Goal: Transaction & Acquisition: Purchase product/service

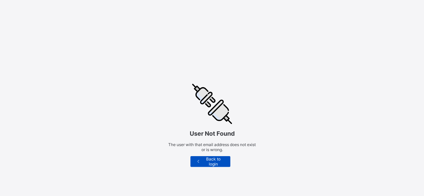
click at [201, 161] on icon at bounding box center [199, 161] width 6 height 5
click at [211, 162] on span "Back to login" at bounding box center [213, 162] width 24 height 10
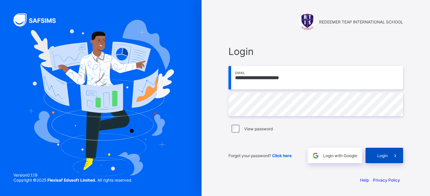
click at [373, 153] on div "Login" at bounding box center [384, 155] width 38 height 15
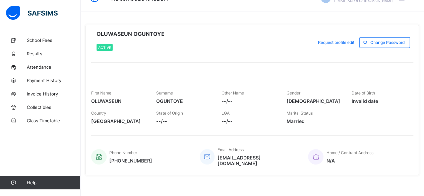
scroll to position [15, 0]
click at [42, 51] on span "Results" at bounding box center [54, 53] width 54 height 5
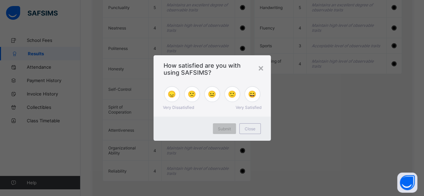
scroll to position [739, 0]
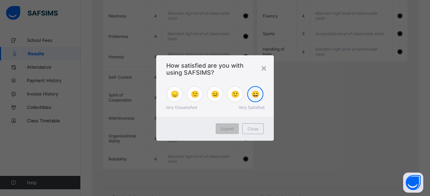
click at [260, 91] on div "😄" at bounding box center [255, 94] width 16 height 16
click at [228, 131] on span "Submit" at bounding box center [226, 129] width 13 height 5
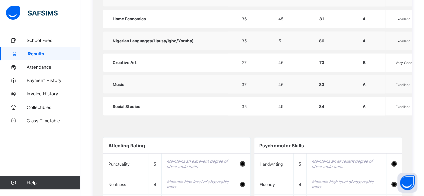
scroll to position [569, 0]
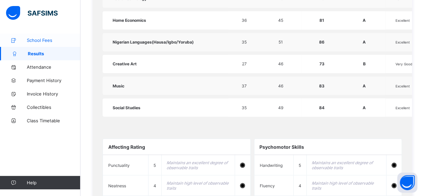
click at [48, 43] on span "School Fees" at bounding box center [54, 40] width 54 height 5
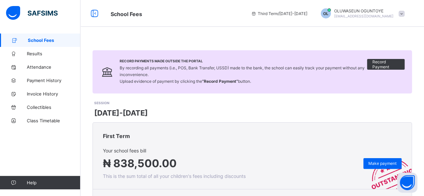
scroll to position [91, 0]
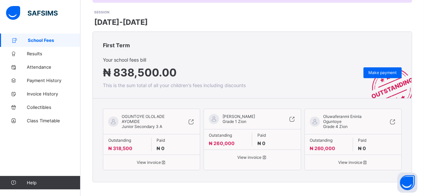
click at [256, 155] on span "View invoice" at bounding box center [252, 157] width 87 height 5
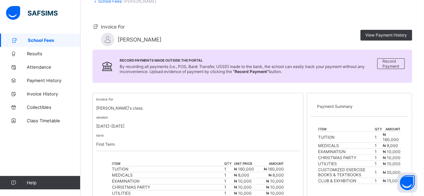
scroll to position [45, 0]
click at [388, 35] on span "View Payment History" at bounding box center [387, 34] width 42 height 5
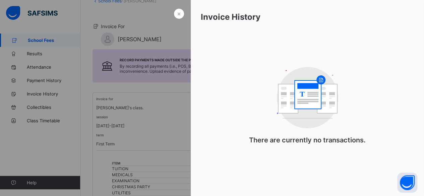
click at [174, 130] on div at bounding box center [212, 98] width 424 height 196
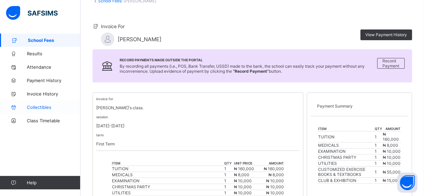
click at [42, 109] on span "Collectibles" at bounding box center [54, 107] width 54 height 5
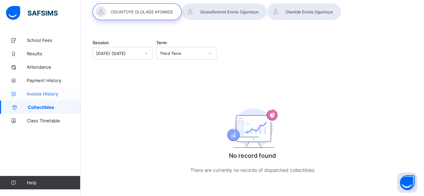
click at [55, 92] on span "Invoice History" at bounding box center [54, 93] width 54 height 5
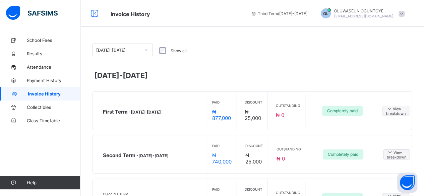
scroll to position [0, 0]
click at [44, 41] on span "School Fees" at bounding box center [54, 40] width 54 height 5
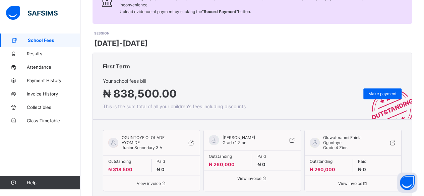
scroll to position [91, 0]
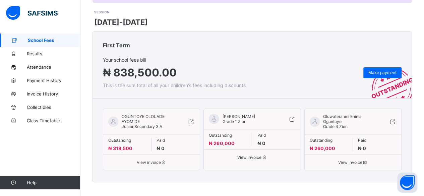
click at [194, 121] on icon at bounding box center [191, 121] width 7 height 7
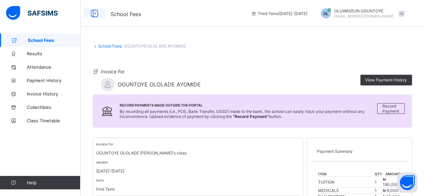
click at [95, 15] on icon at bounding box center [94, 14] width 11 height 10
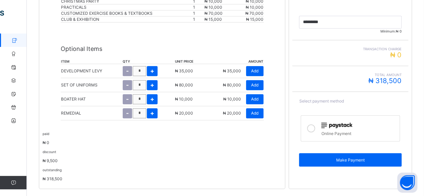
scroll to position [240, 0]
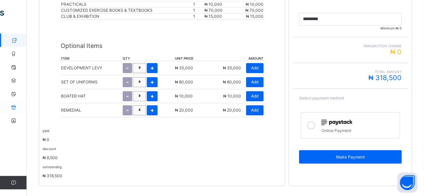
click at [13, 108] on icon at bounding box center [13, 107] width 27 height 5
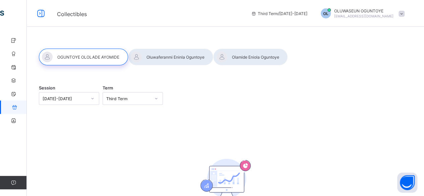
click at [170, 56] on div at bounding box center [170, 57] width 85 height 17
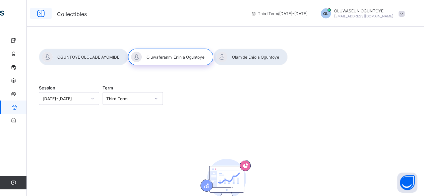
click at [41, 11] on icon at bounding box center [40, 14] width 11 height 10
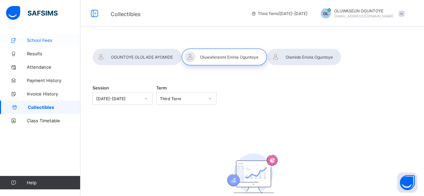
click at [44, 38] on span "School Fees" at bounding box center [54, 40] width 54 height 5
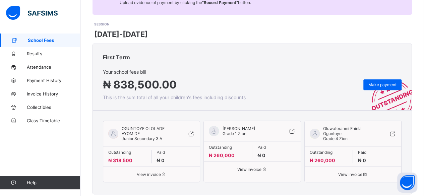
scroll to position [91, 0]
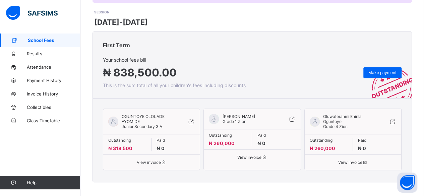
click at [296, 117] on icon at bounding box center [291, 119] width 7 height 7
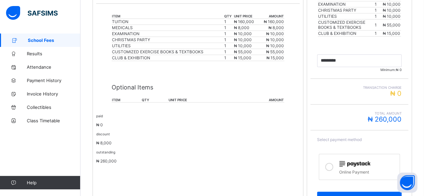
scroll to position [157, 0]
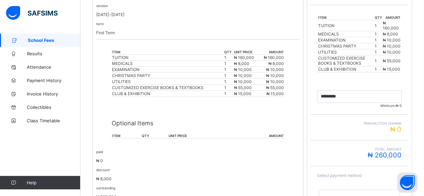
click at [118, 134] on th "item" at bounding box center [127, 136] width 30 height 5
click at [195, 134] on th "unit price" at bounding box center [200, 136] width 64 height 5
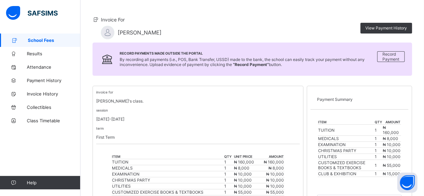
scroll to position [0, 0]
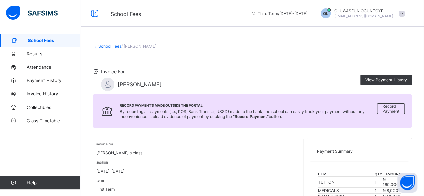
click at [99, 46] on link "School Fees" at bounding box center [109, 46] width 23 height 5
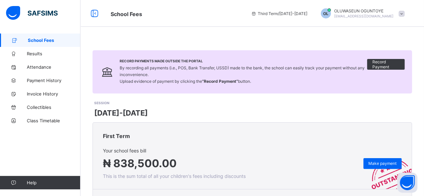
scroll to position [91, 0]
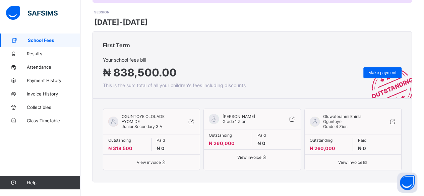
click at [397, 120] on icon at bounding box center [392, 121] width 7 height 7
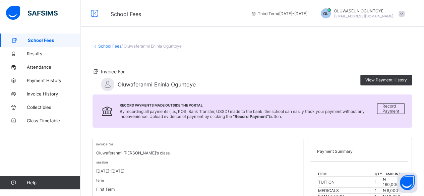
click at [331, 14] on div "OL" at bounding box center [326, 13] width 10 height 10
click at [39, 54] on span "Results" at bounding box center [54, 53] width 54 height 5
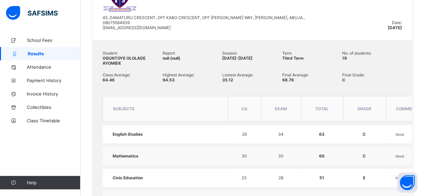
scroll to position [189, 0]
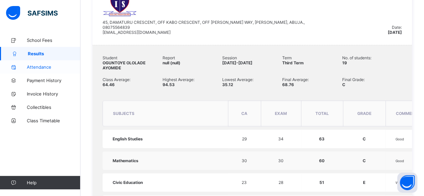
click at [51, 68] on span "Attendance" at bounding box center [54, 66] width 54 height 5
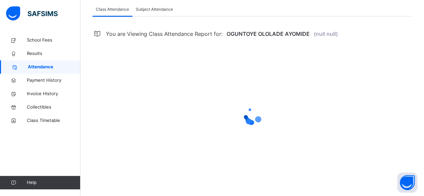
scroll to position [189, 0]
select select "****"
select select "*"
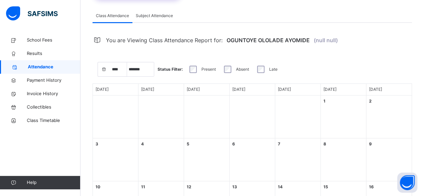
scroll to position [0, 0]
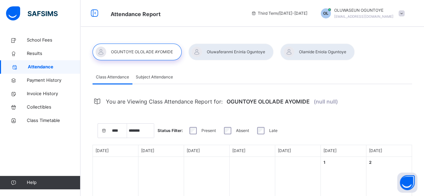
click at [151, 78] on span "Subject Attendance" at bounding box center [154, 77] width 37 height 6
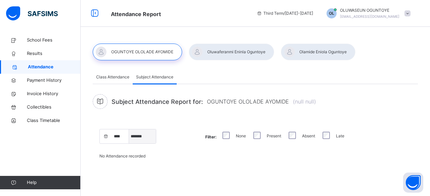
click at [137, 139] on select "***** ******* ******** ***** ***** *** **** **** ****** ********* ******* *****…" at bounding box center [142, 137] width 27 height 14
select select "*"
click at [129, 130] on select "***** ******* ******** ***** ***** *** **** **** ****** ********* ******* *****…" at bounding box center [142, 137] width 27 height 14
click at [123, 76] on span "Class Attendance" at bounding box center [112, 77] width 33 height 6
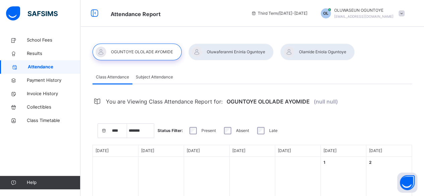
scroll to position [1, 0]
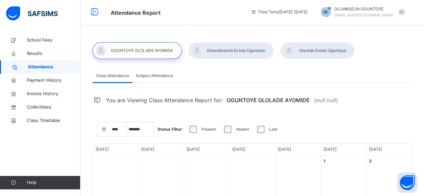
click at [232, 47] on div at bounding box center [231, 50] width 85 height 17
select select "****"
select select "*"
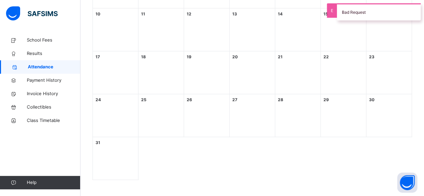
scroll to position [0, 0]
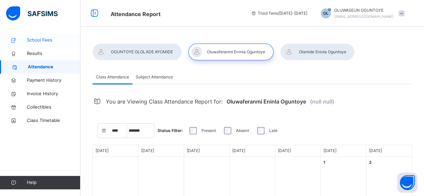
click at [38, 38] on span "School Fees" at bounding box center [54, 40] width 54 height 7
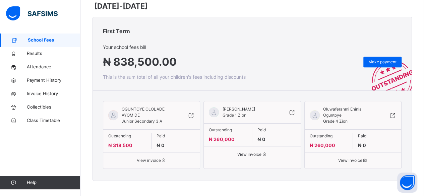
scroll to position [111, 0]
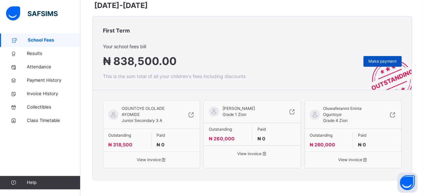
click at [383, 59] on span "Make payment" at bounding box center [383, 61] width 28 height 6
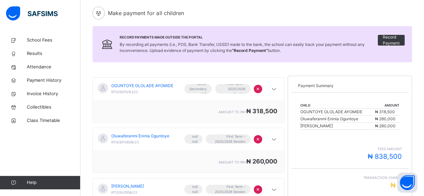
scroll to position [55, 0]
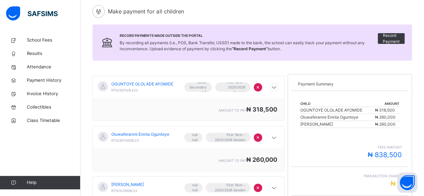
click at [277, 88] on icon at bounding box center [274, 88] width 8 height 9
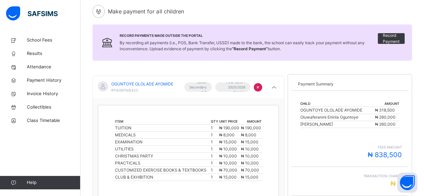
click at [260, 86] on span "×" at bounding box center [258, 87] width 4 height 8
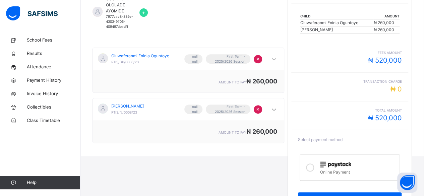
scroll to position [164, 0]
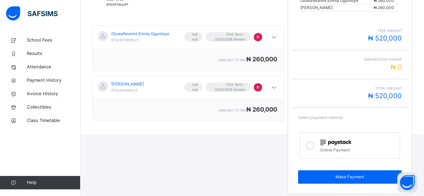
click at [312, 146] on icon at bounding box center [310, 146] width 8 height 8
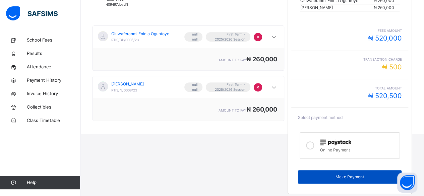
click at [347, 177] on span "Make Payment" at bounding box center [350, 177] width 94 height 6
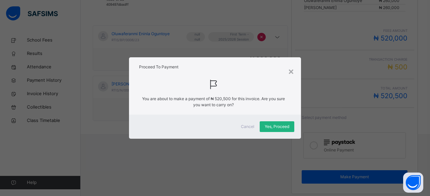
click at [281, 125] on span "Yes, Proceed" at bounding box center [276, 127] width 24 height 6
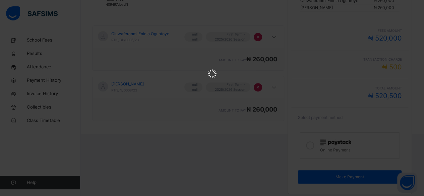
scroll to position [0, 0]
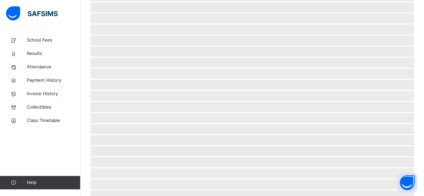
scroll to position [58, 0]
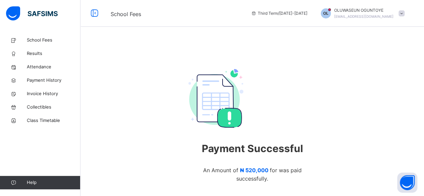
scroll to position [54, 0]
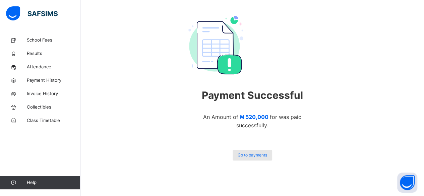
click at [248, 156] on span "Go to payments" at bounding box center [253, 155] width 30 height 6
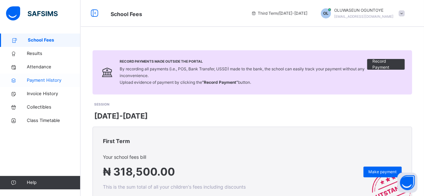
click at [49, 79] on span "Payment History" at bounding box center [54, 80] width 54 height 7
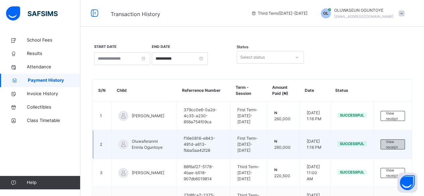
click at [391, 146] on span "View receipt" at bounding box center [393, 144] width 14 height 11
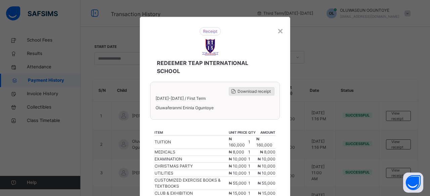
click at [250, 90] on span "Download receipt" at bounding box center [253, 92] width 33 height 6
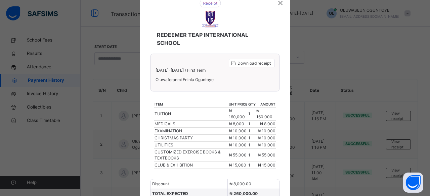
scroll to position [26, 0]
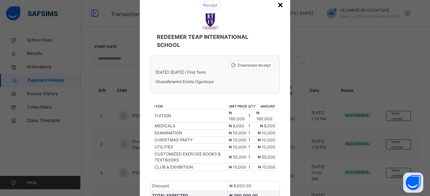
click at [279, 2] on div "×" at bounding box center [280, 4] width 6 height 14
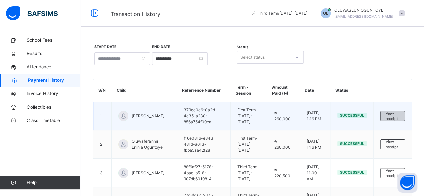
click at [395, 119] on span "View receipt" at bounding box center [393, 116] width 14 height 11
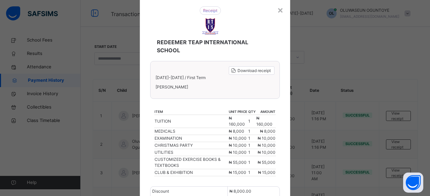
scroll to position [17, 0]
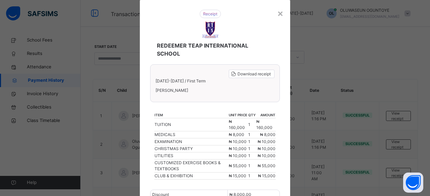
click at [395, 114] on div "× REDEEMER TEAP INTERNATIONAL SCHOOL Download receipt [DATE]-[DATE] / First Ter…" at bounding box center [215, 98] width 430 height 196
click at [279, 13] on div "×" at bounding box center [280, 13] width 6 height 14
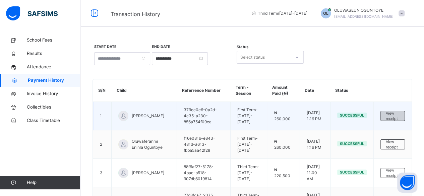
click at [395, 115] on span "View receipt" at bounding box center [393, 116] width 14 height 11
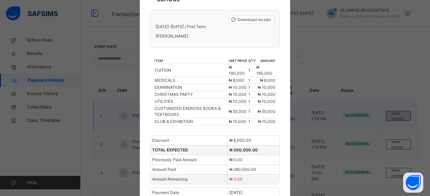
scroll to position [72, 0]
drag, startPoint x: 395, startPoint y: 115, endPoint x: 76, endPoint y: 131, distance: 319.8
click at [76, 131] on div "× REDEEMER TEAP INTERNATIONAL SCHOOL Download receipt [DATE]-[DATE] / First Ter…" at bounding box center [215, 98] width 430 height 196
click at [322, 60] on div "× REDEEMER TEAP INTERNATIONAL SCHOOL Download receipt [DATE]-[DATE] / First Ter…" at bounding box center [215, 98] width 430 height 196
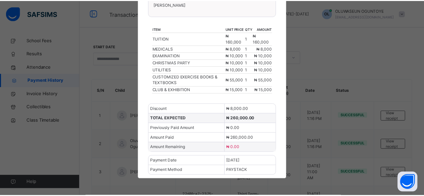
scroll to position [0, 0]
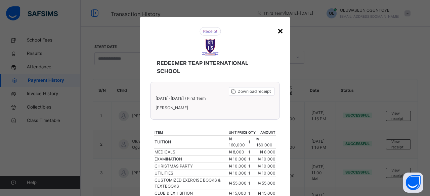
click at [279, 33] on div "×" at bounding box center [280, 30] width 6 height 14
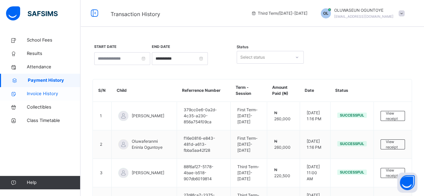
click at [40, 94] on span "Invoice History" at bounding box center [54, 94] width 54 height 7
